Goal: Task Accomplishment & Management: Manage account settings

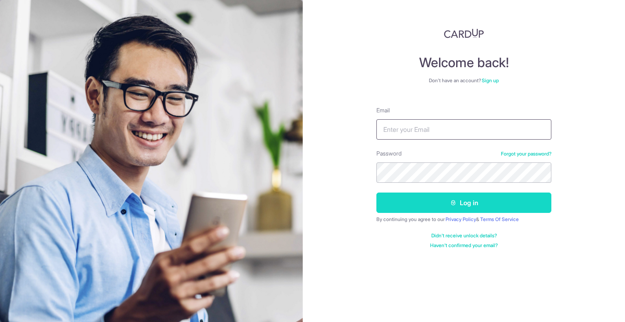
type input "[EMAIL_ADDRESS][DOMAIN_NAME]"
click at [451, 203] on icon "submit" at bounding box center [453, 203] width 7 height 7
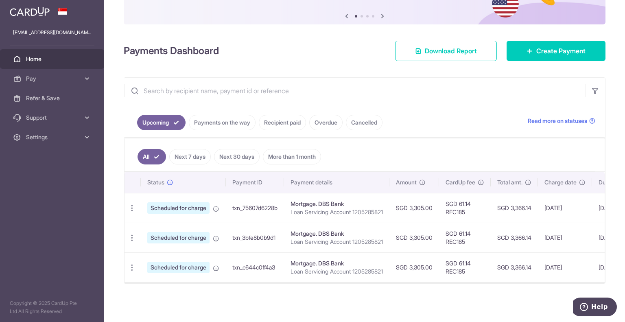
scroll to position [82, 0]
